Goal: Information Seeking & Learning: Learn about a topic

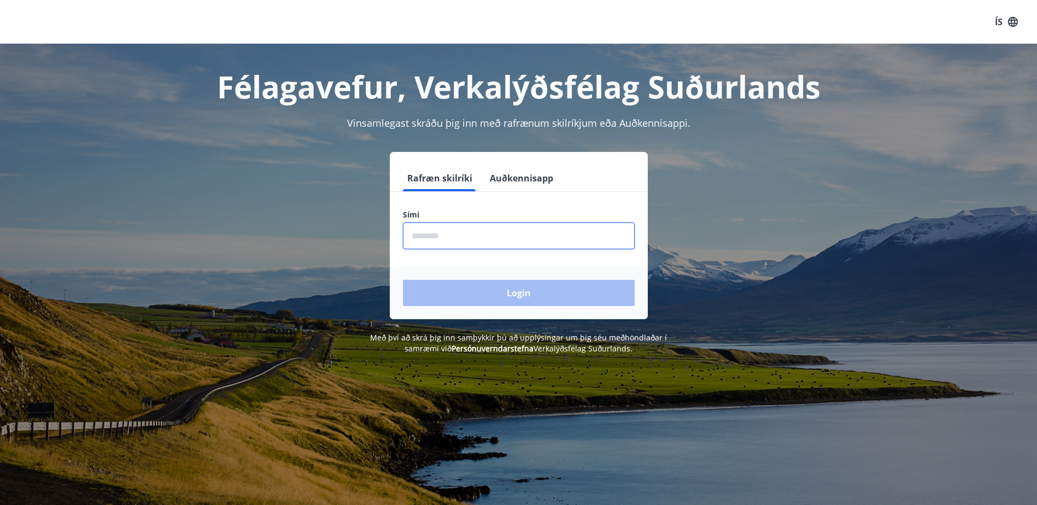
click at [492, 245] on input "phone" at bounding box center [519, 236] width 232 height 27
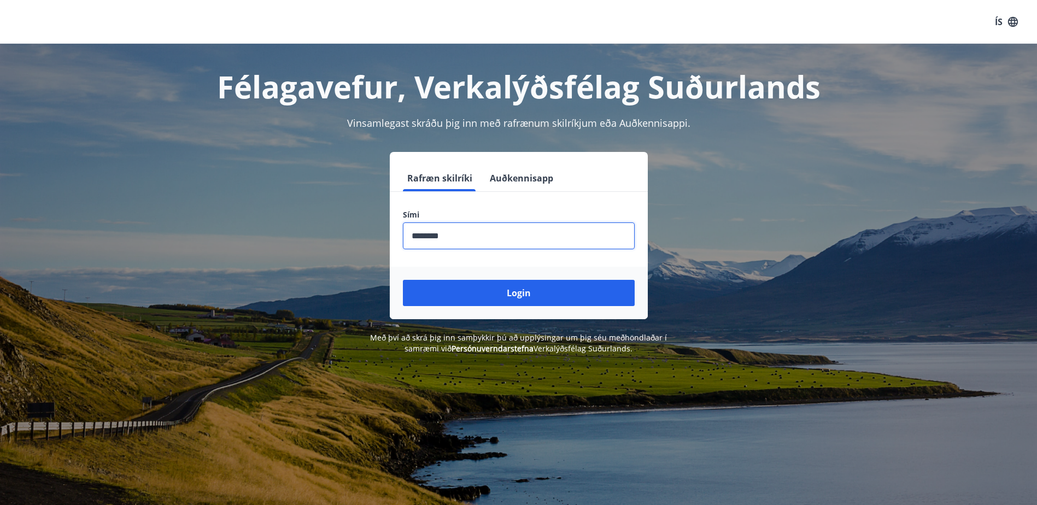
type input "********"
click at [403, 280] on button "Login" at bounding box center [519, 293] width 232 height 26
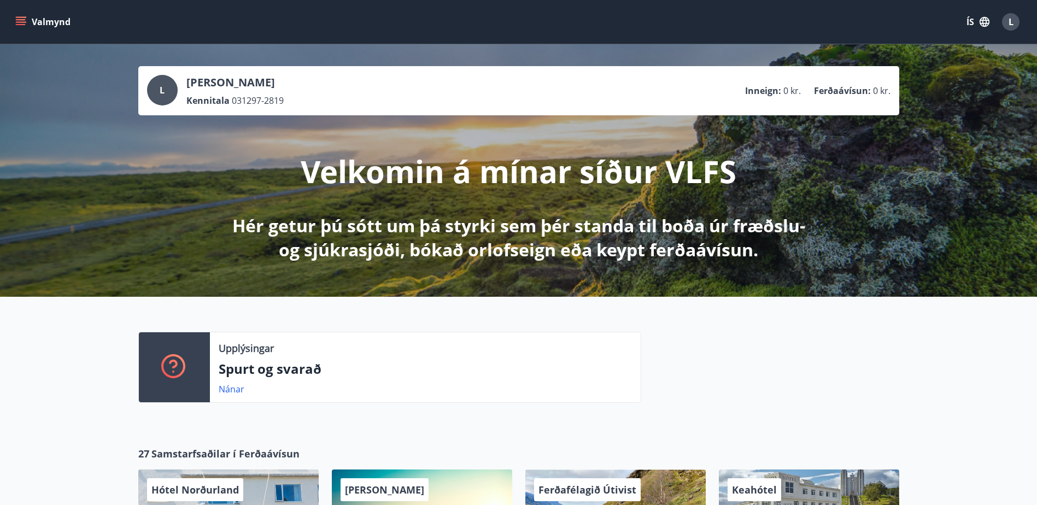
click at [28, 5] on div "Valmynd ÍS L" at bounding box center [518, 22] width 1037 height 44
click at [28, 22] on button "Valmynd" at bounding box center [44, 22] width 62 height 20
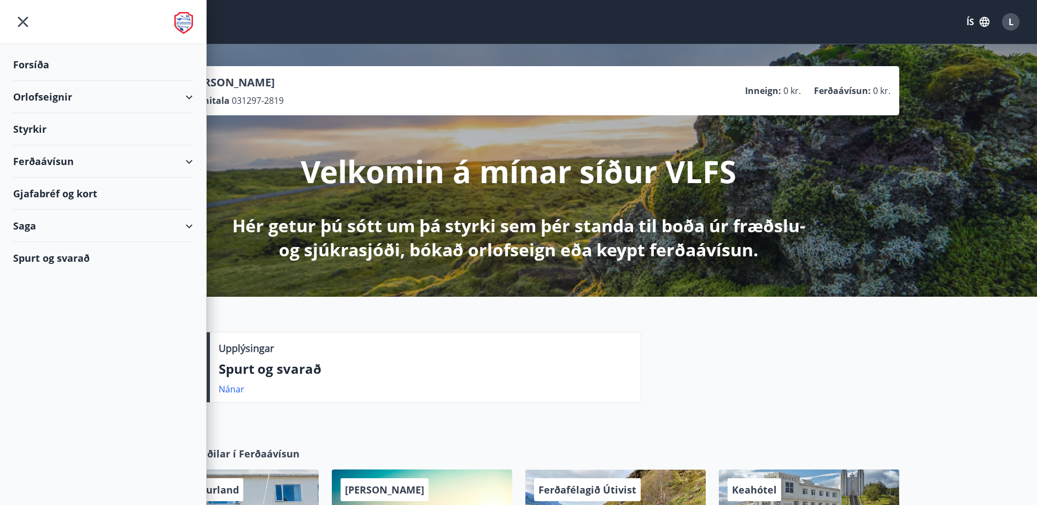
click at [985, 25] on icon "button" at bounding box center [985, 22] width 10 height 10
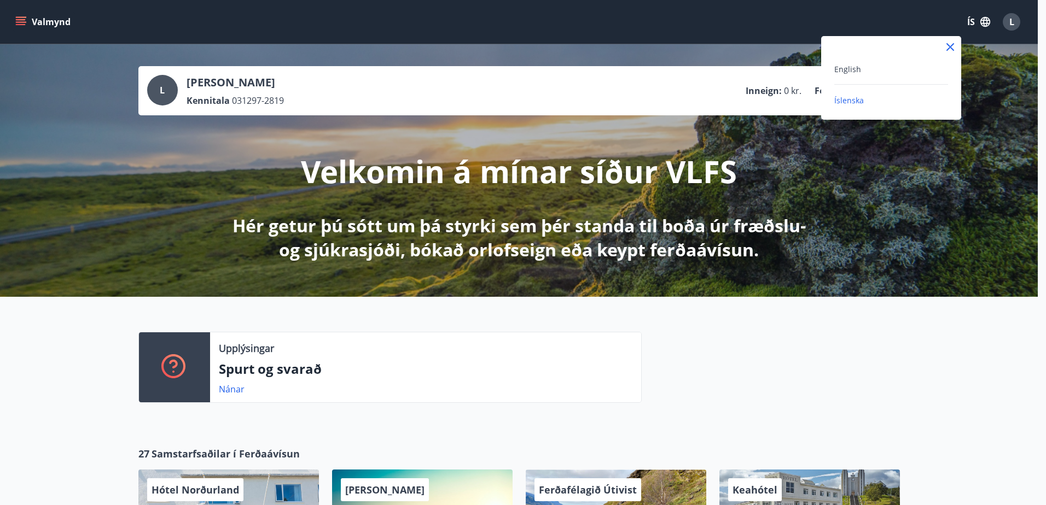
click at [873, 73] on div "English" at bounding box center [891, 68] width 114 height 13
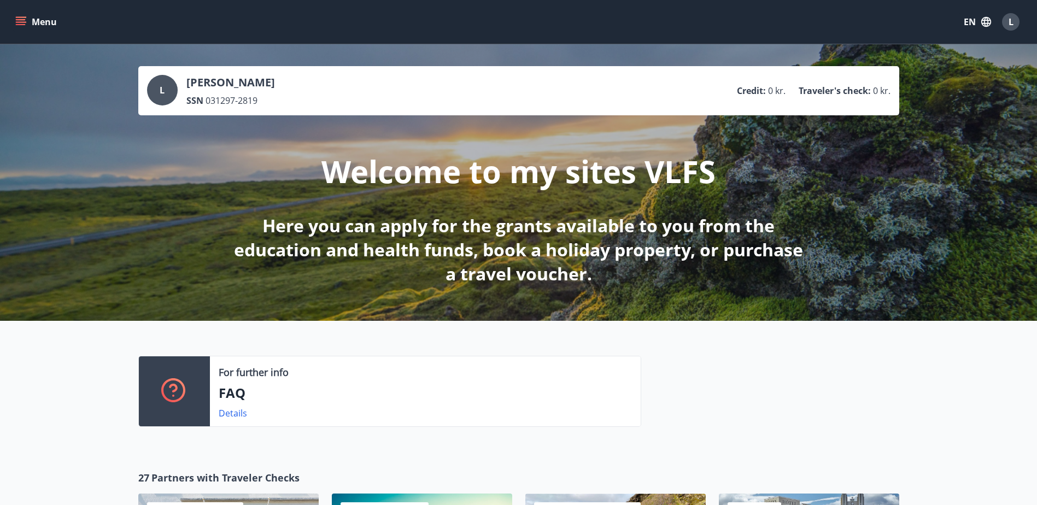
click at [22, 19] on icon "menu" at bounding box center [20, 21] width 11 height 11
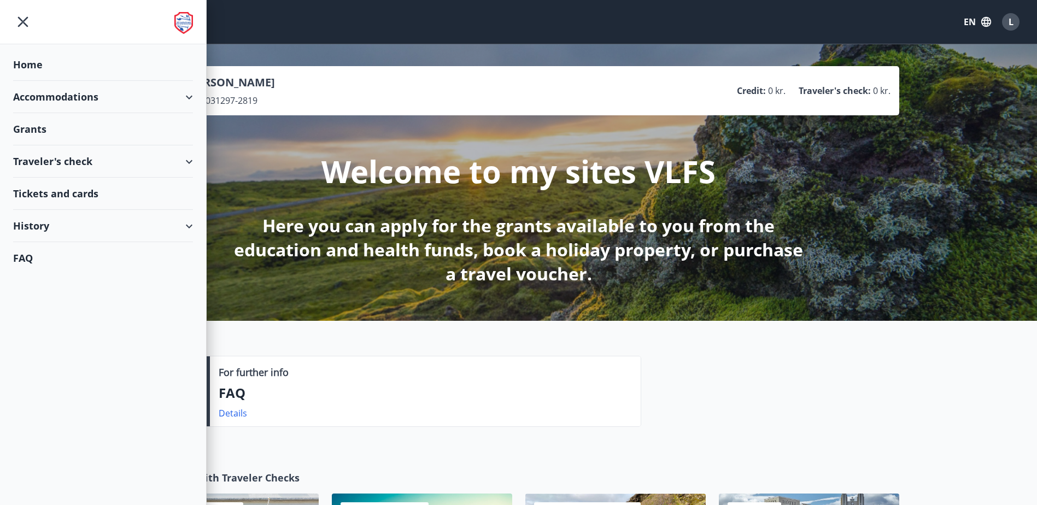
click at [110, 132] on div "Grants" at bounding box center [103, 129] width 180 height 32
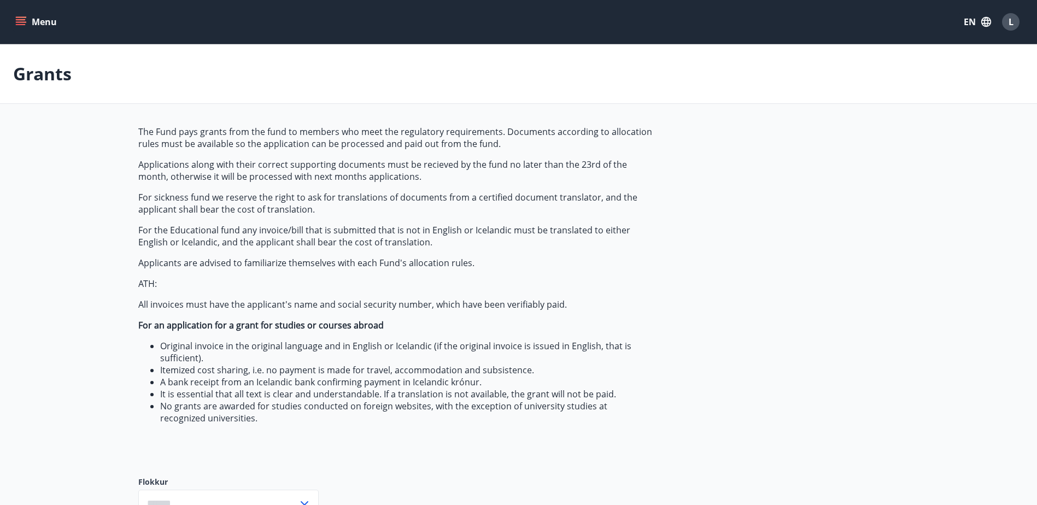
type input "***"
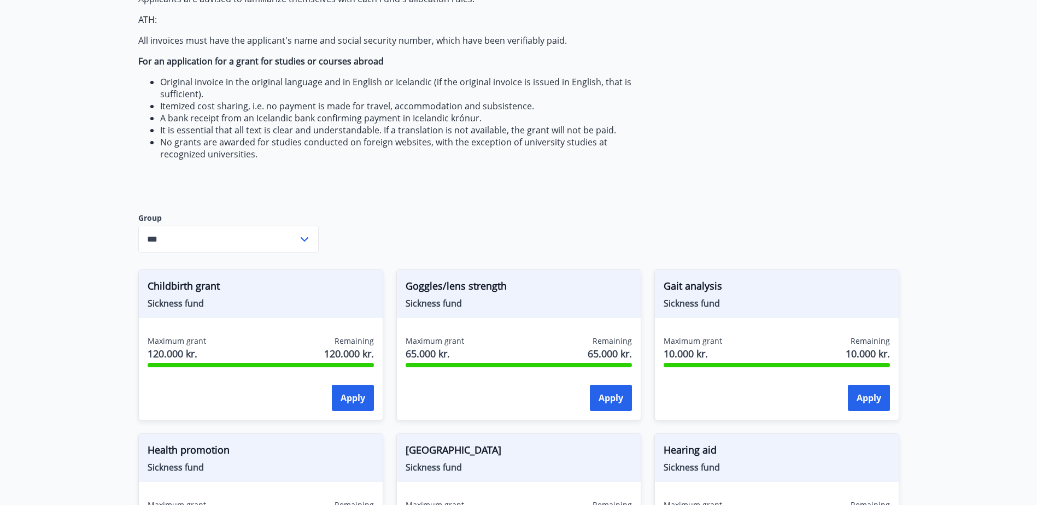
scroll to position [230, 0]
